Goal: Transaction & Acquisition: Book appointment/travel/reservation

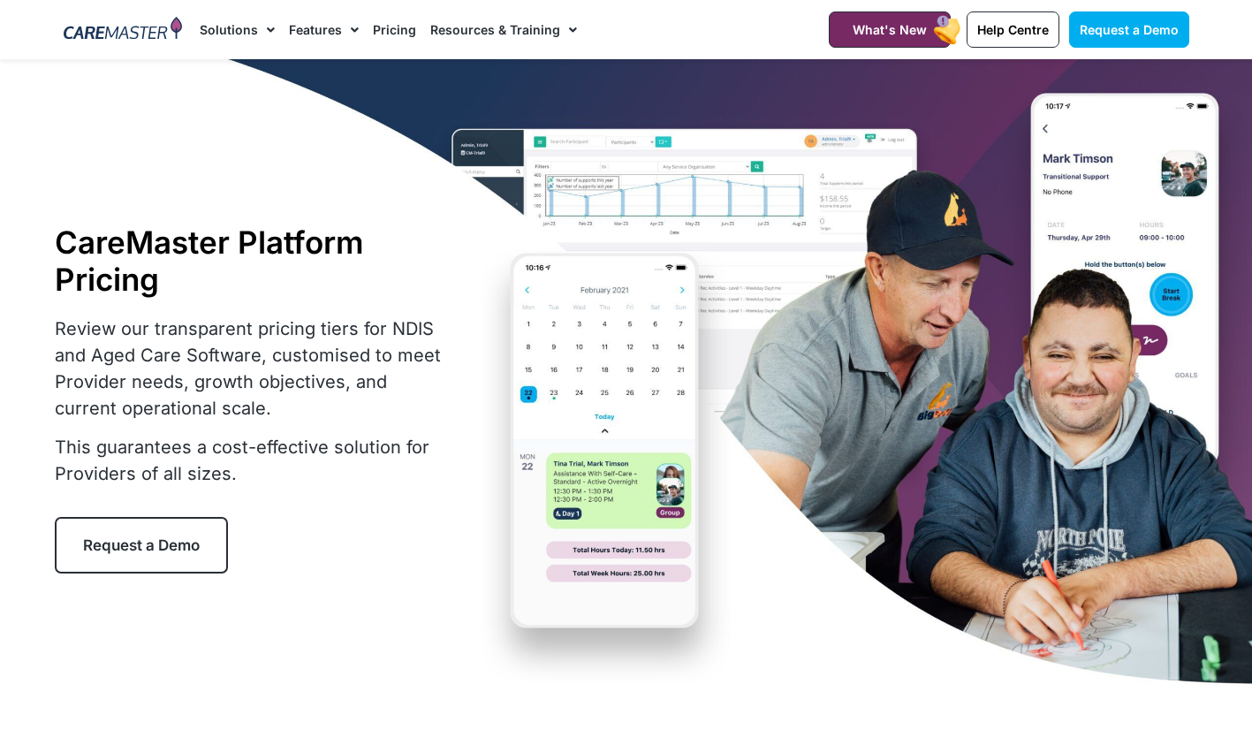
click at [401, 23] on link "Pricing" at bounding box center [394, 29] width 43 height 59
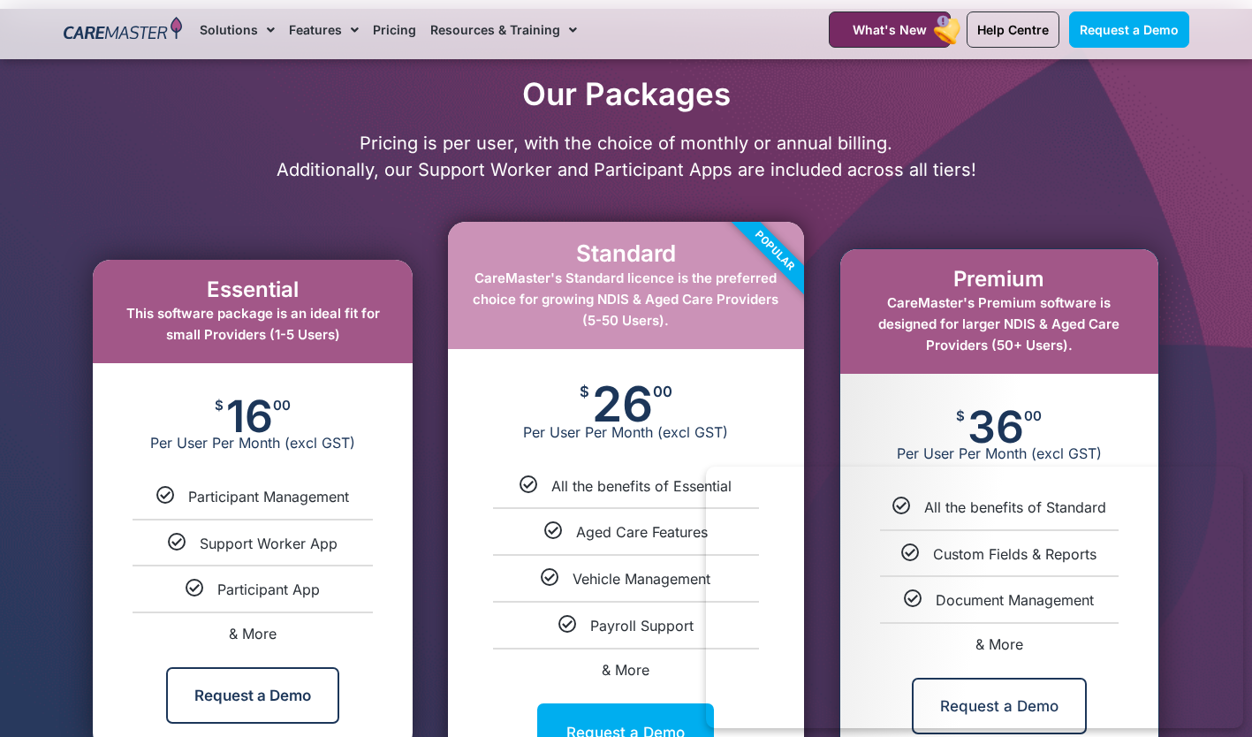
scroll to position [884, 0]
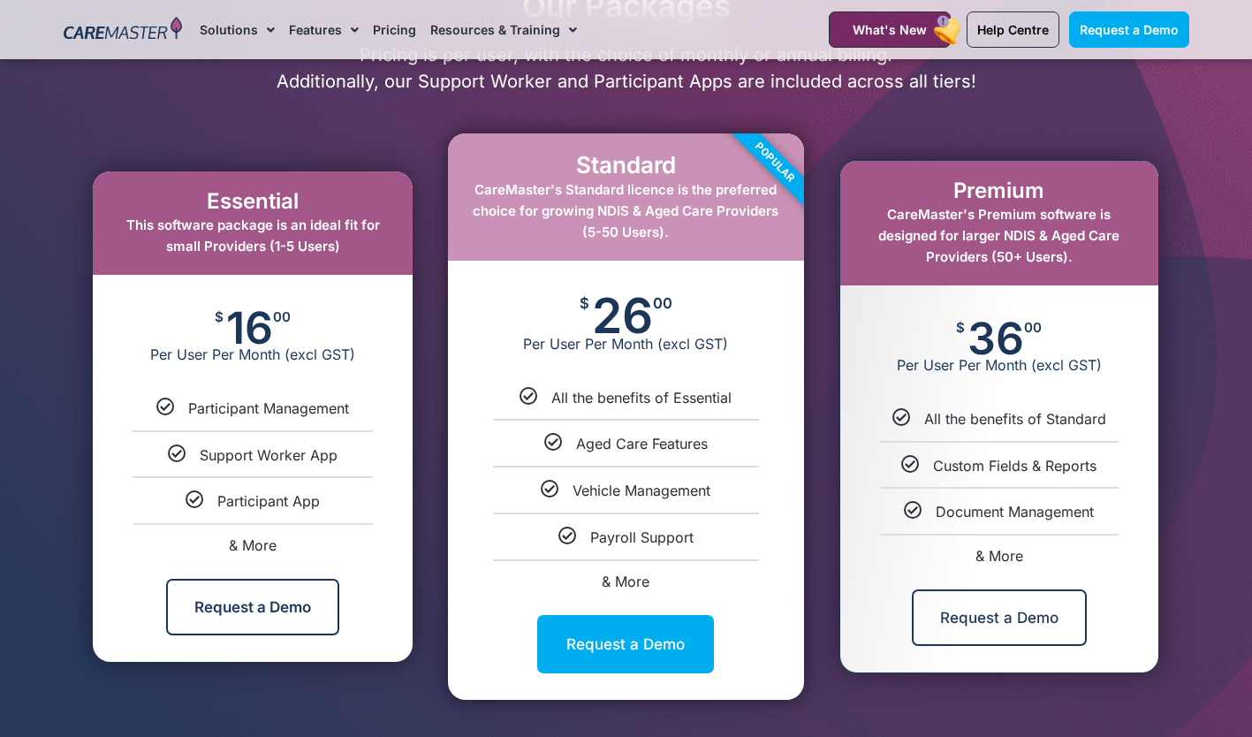
click at [257, 545] on span "& More" at bounding box center [253, 545] width 48 height 18
select select "***"
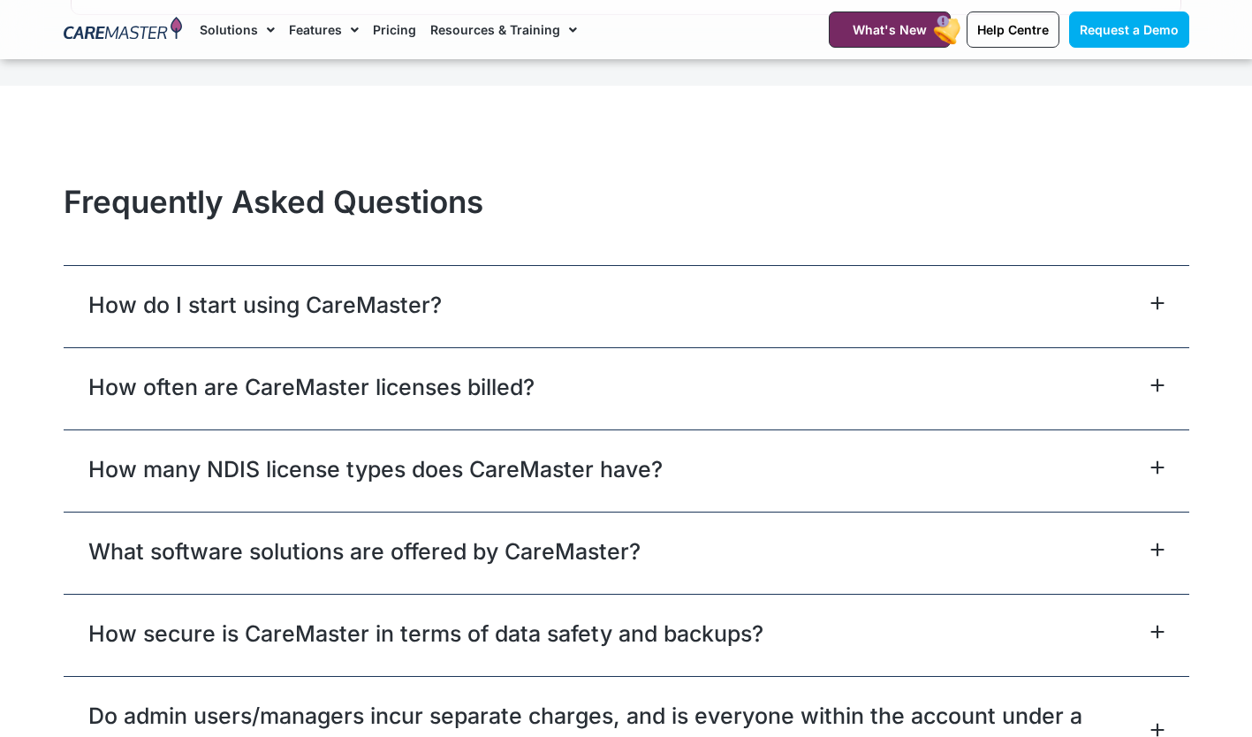
scroll to position [7605, 0]
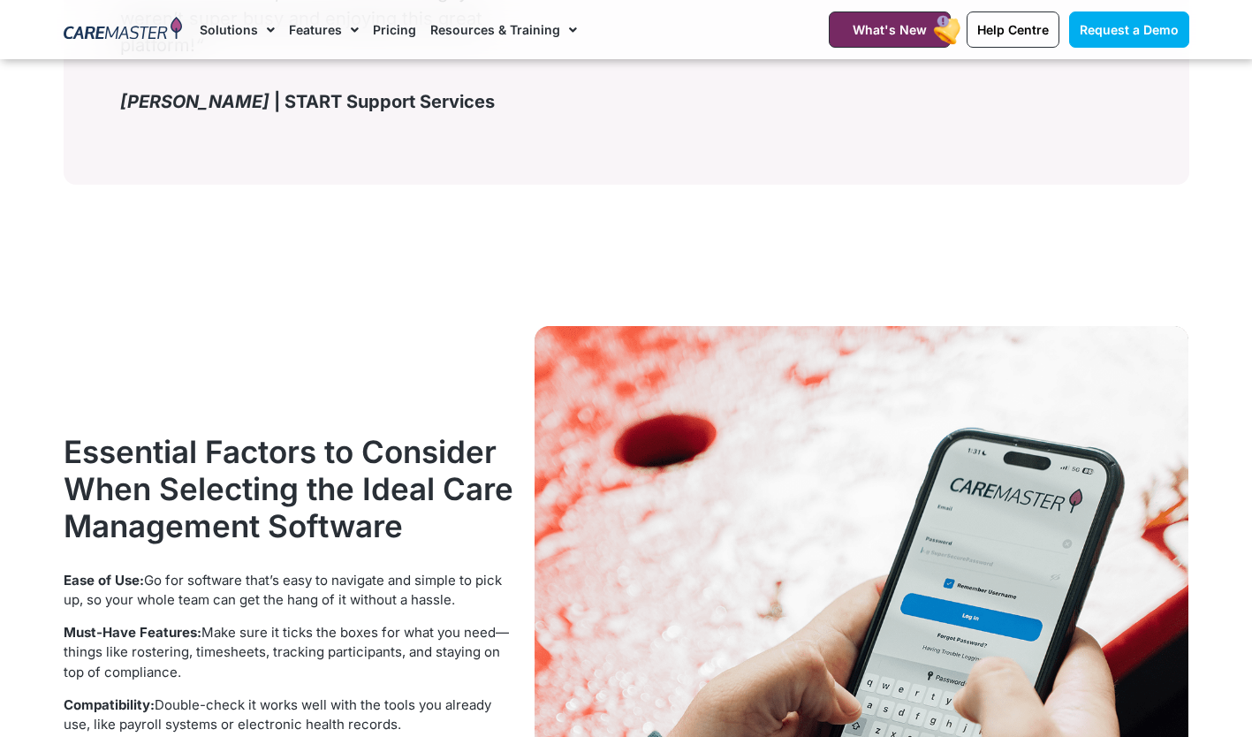
scroll to position [3534, 0]
